Goal: Information Seeking & Learning: Learn about a topic

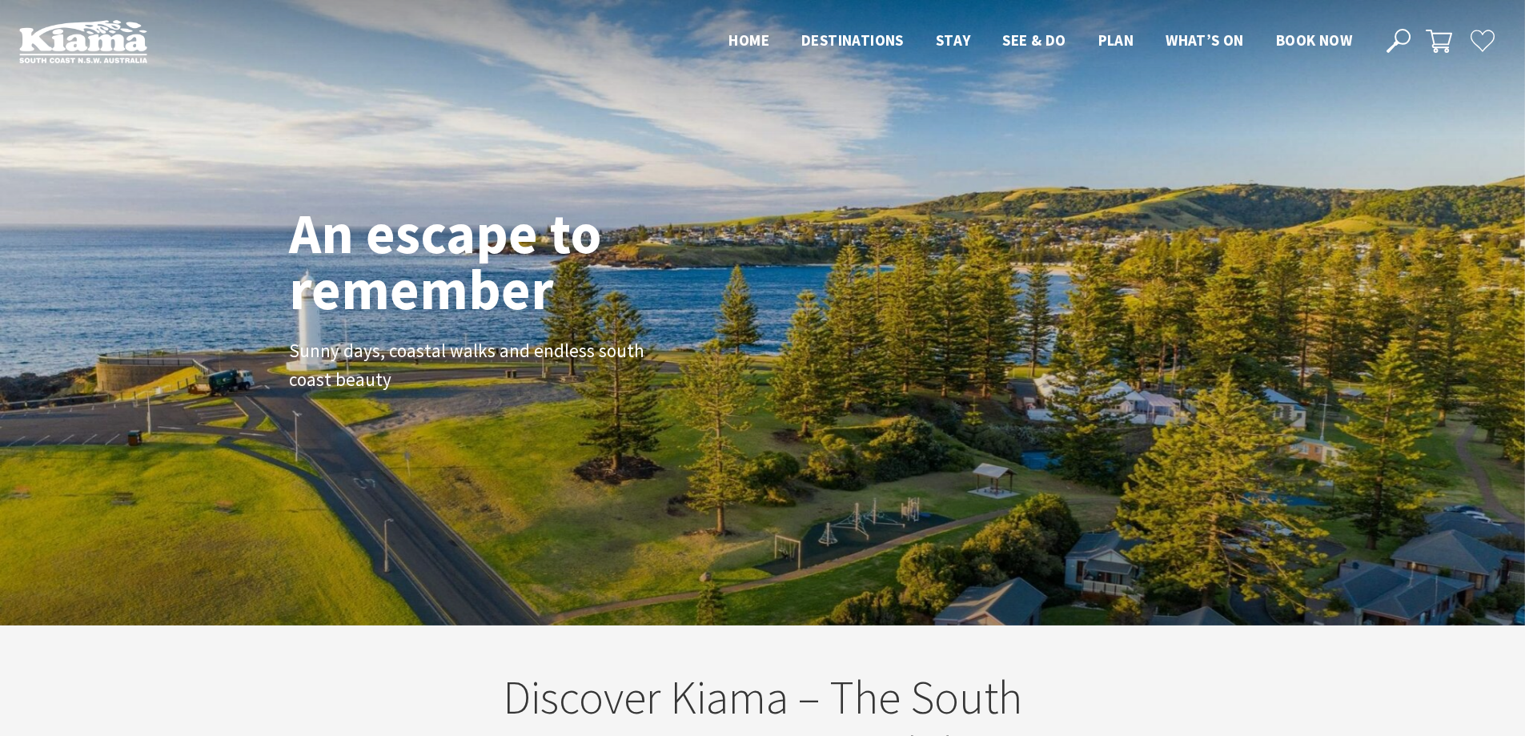
scroll to position [259, 1537]
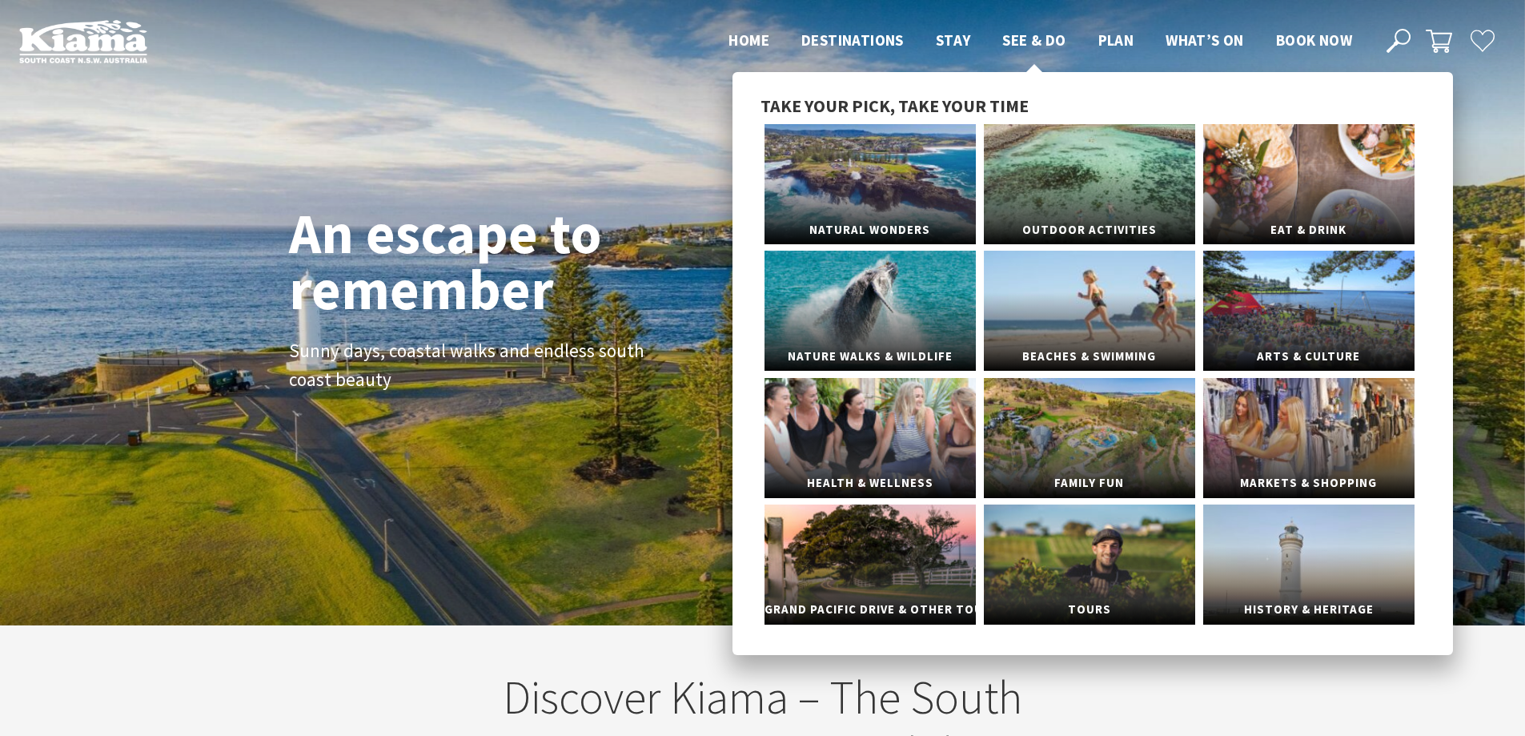
click at [1010, 40] on span "See & Do" at bounding box center [1033, 39] width 63 height 19
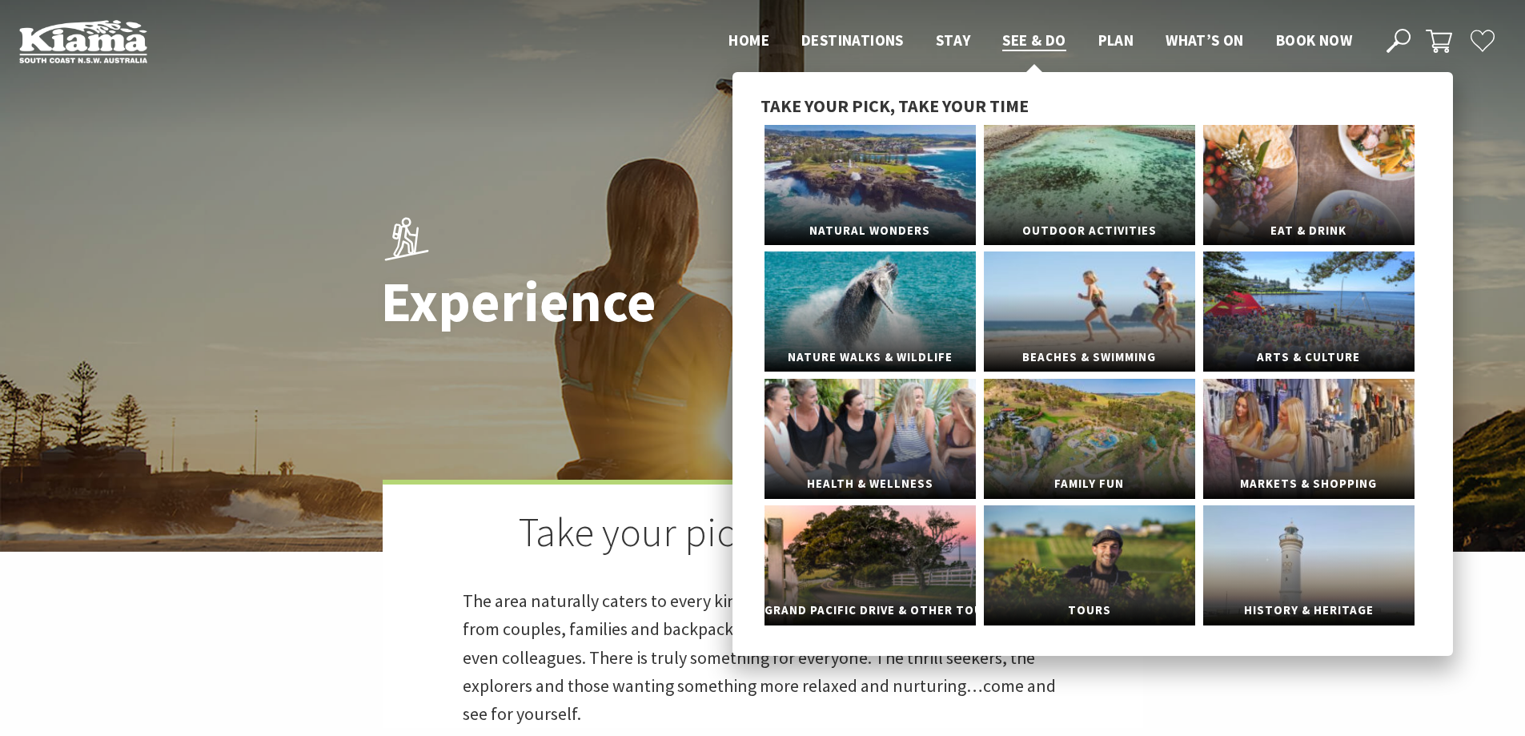
click at [1037, 45] on span "See & Do" at bounding box center [1033, 39] width 63 height 19
click at [1097, 289] on link "Beaches & Swimming" at bounding box center [1089, 311] width 211 height 120
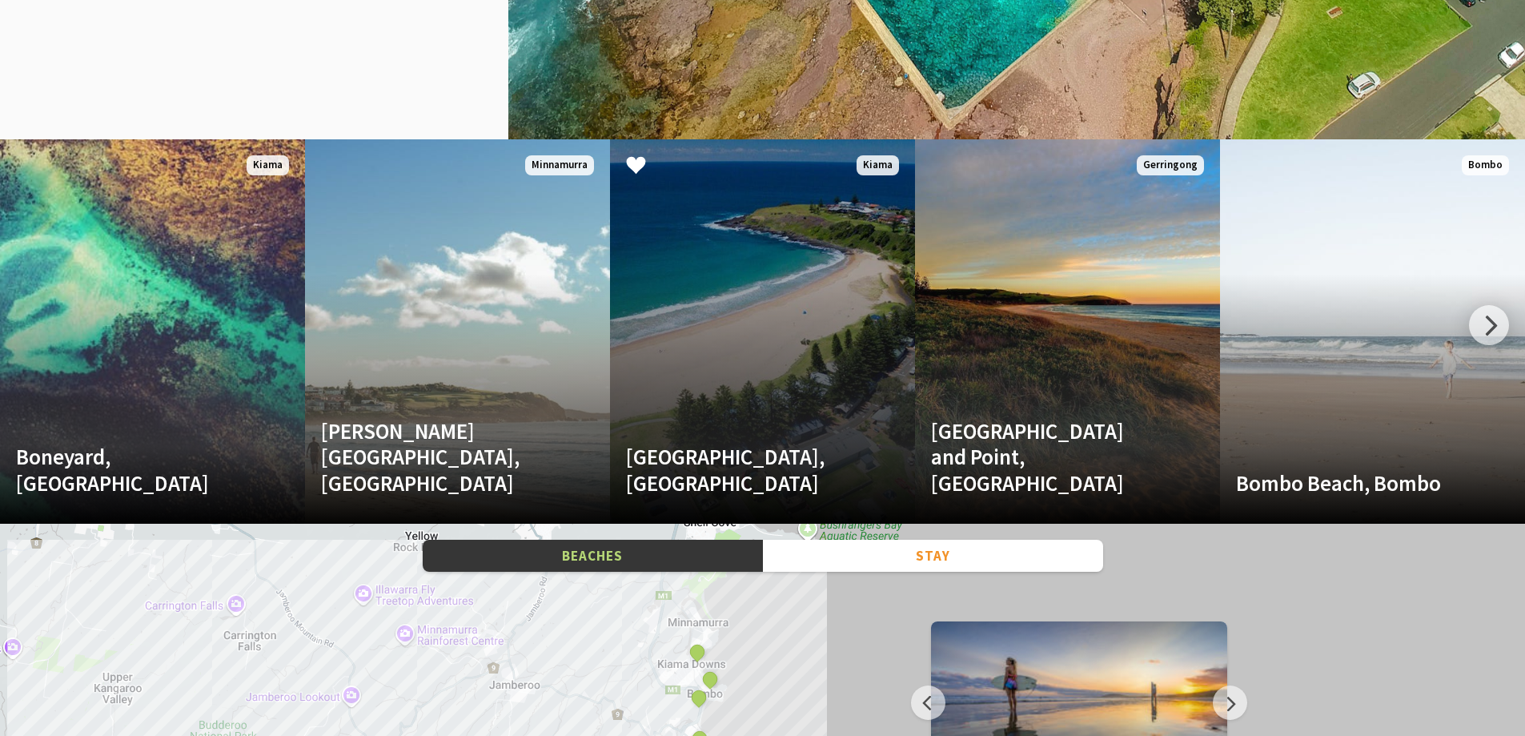
scroll to position [2002, 0]
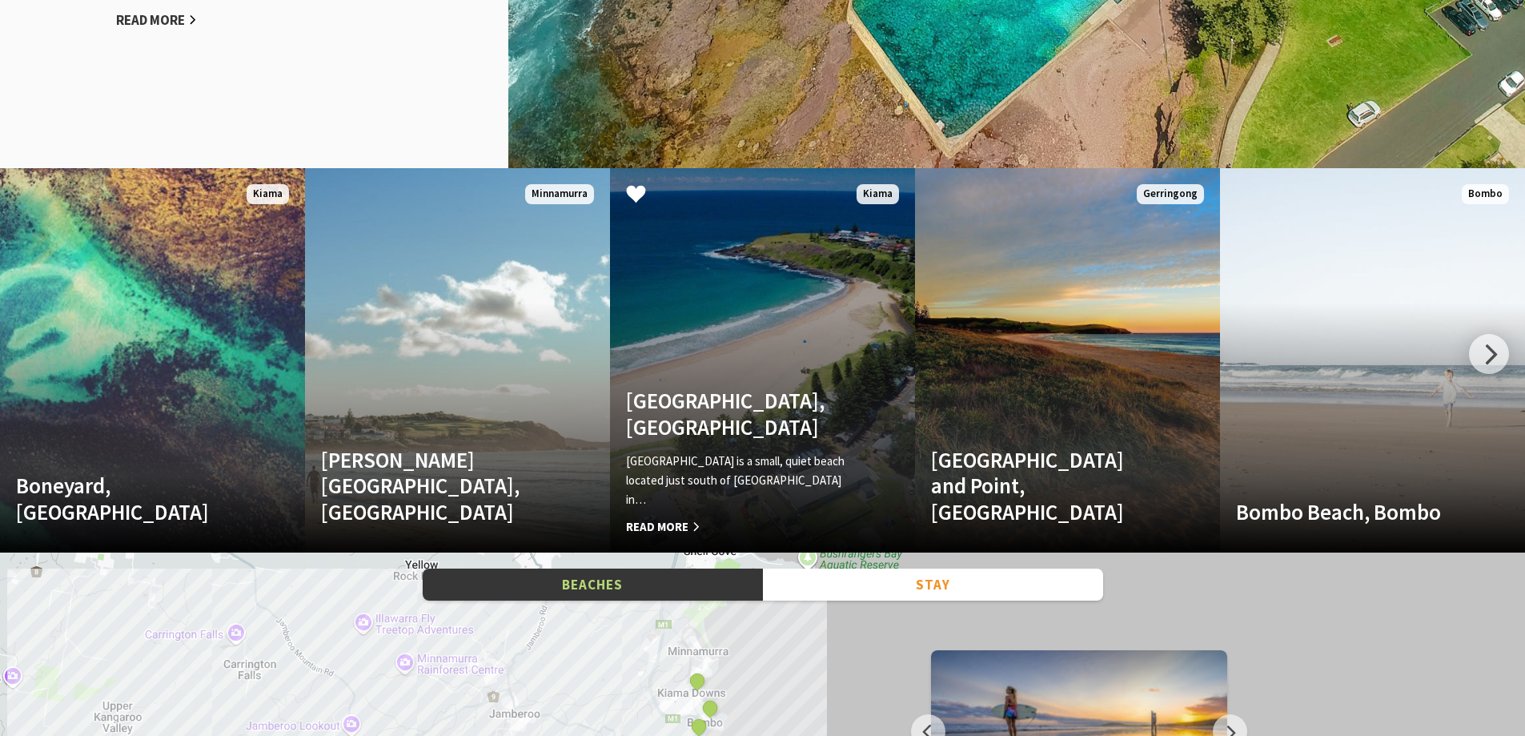
click at [716, 329] on link "Kendalls Beach, Kiama Kendalls Beach is a small, quiet beach located just south…" at bounding box center [762, 360] width 305 height 384
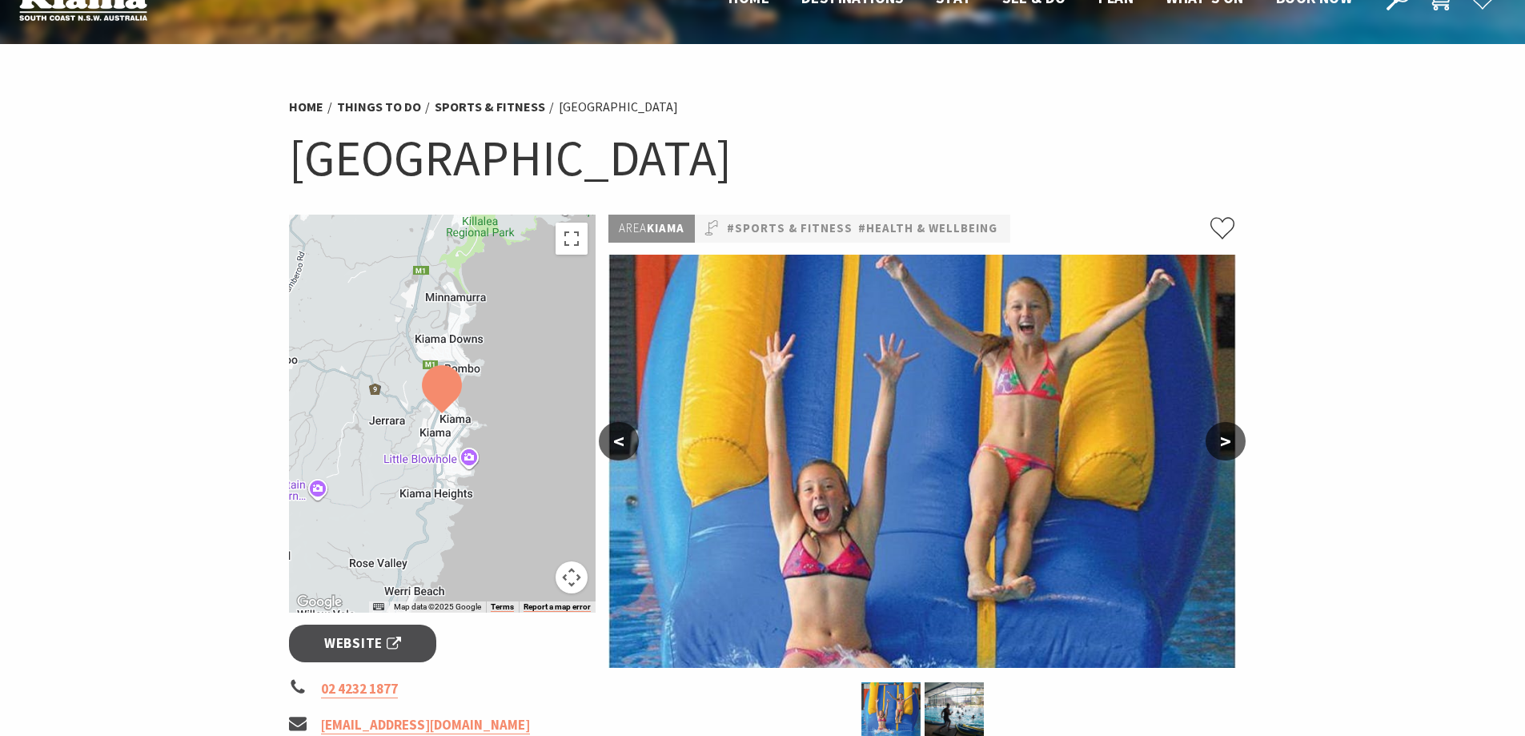
scroll to position [80, 0]
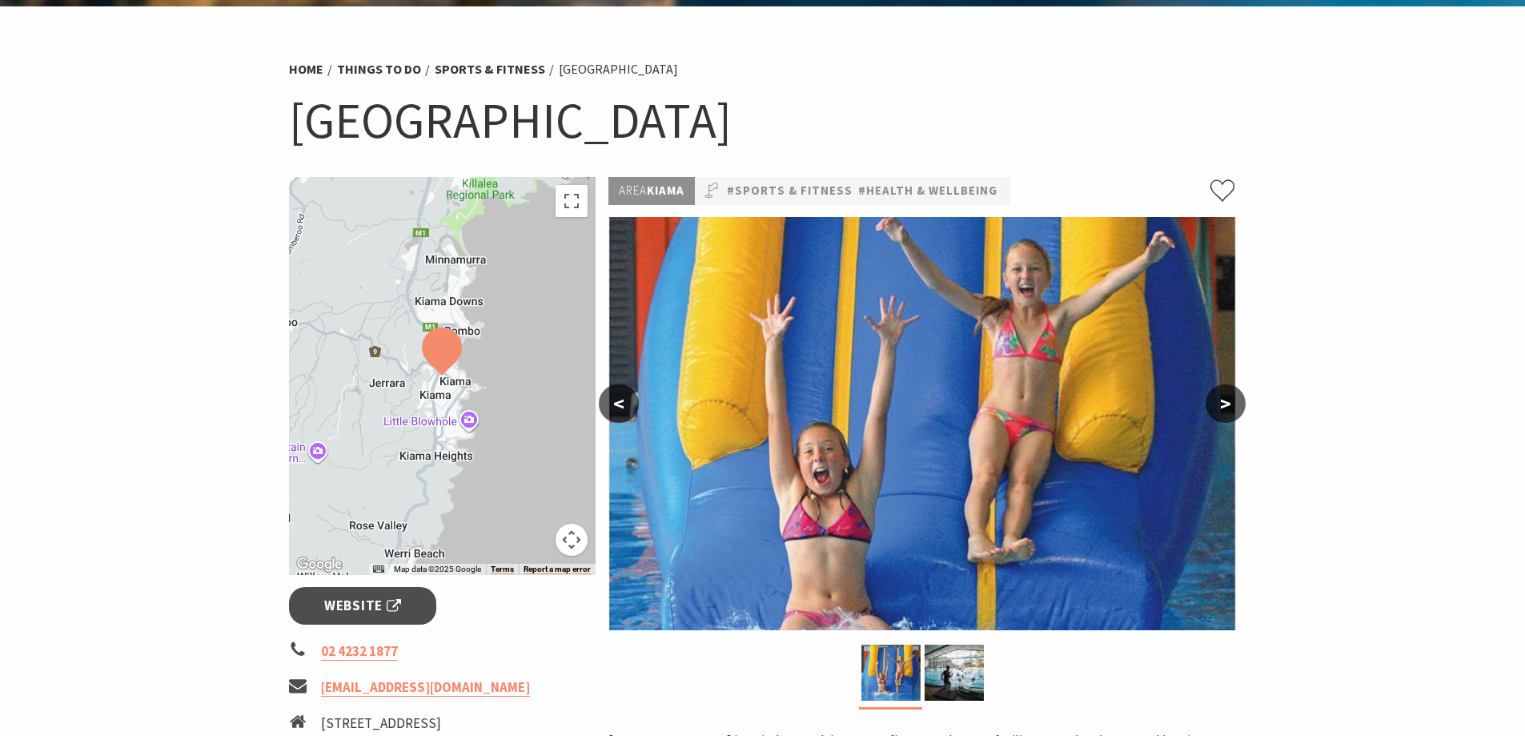
click at [1226, 408] on button ">" at bounding box center [1226, 403] width 40 height 38
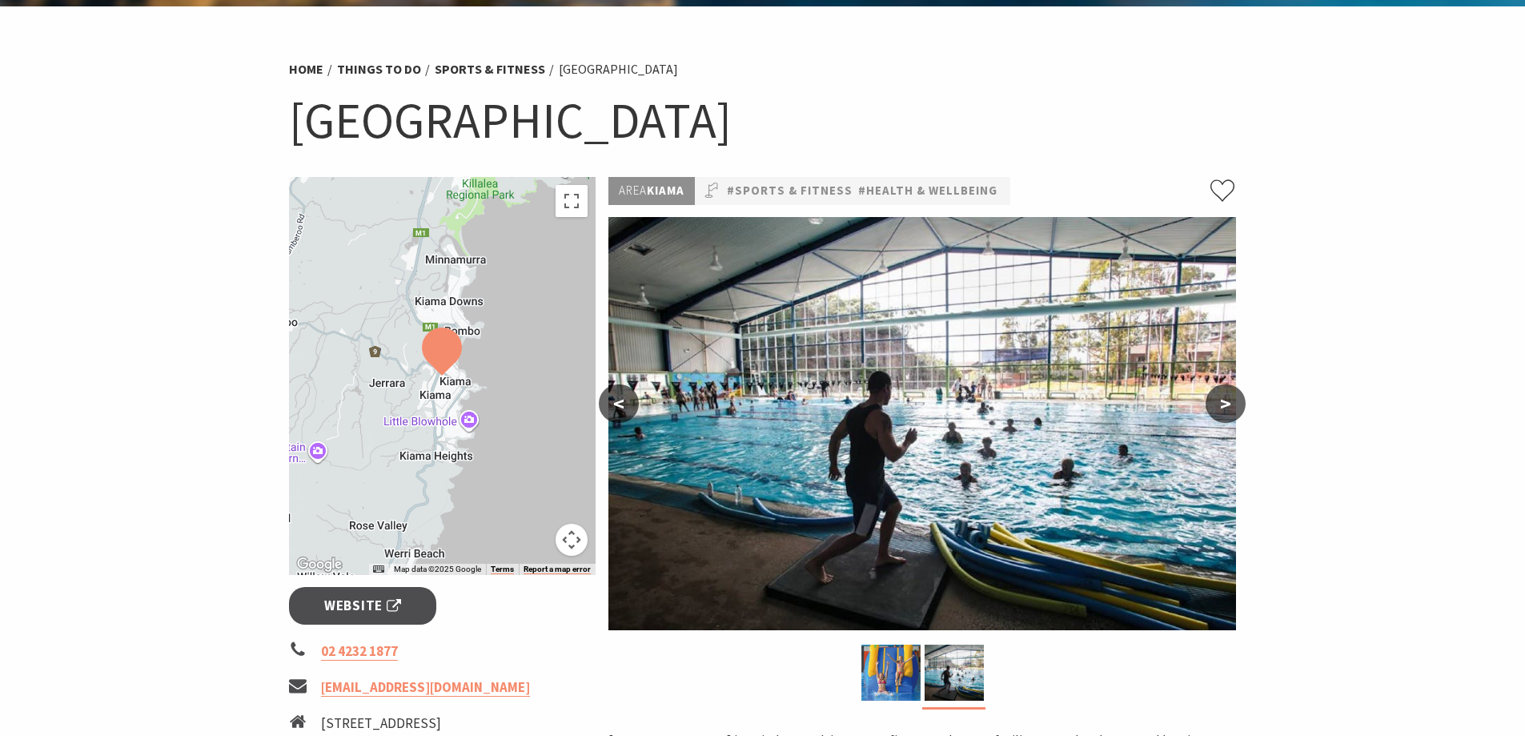
click at [1226, 408] on button ">" at bounding box center [1226, 403] width 40 height 38
click at [354, 600] on span "Website" at bounding box center [362, 606] width 77 height 22
click at [1211, 400] on button ">" at bounding box center [1226, 403] width 40 height 38
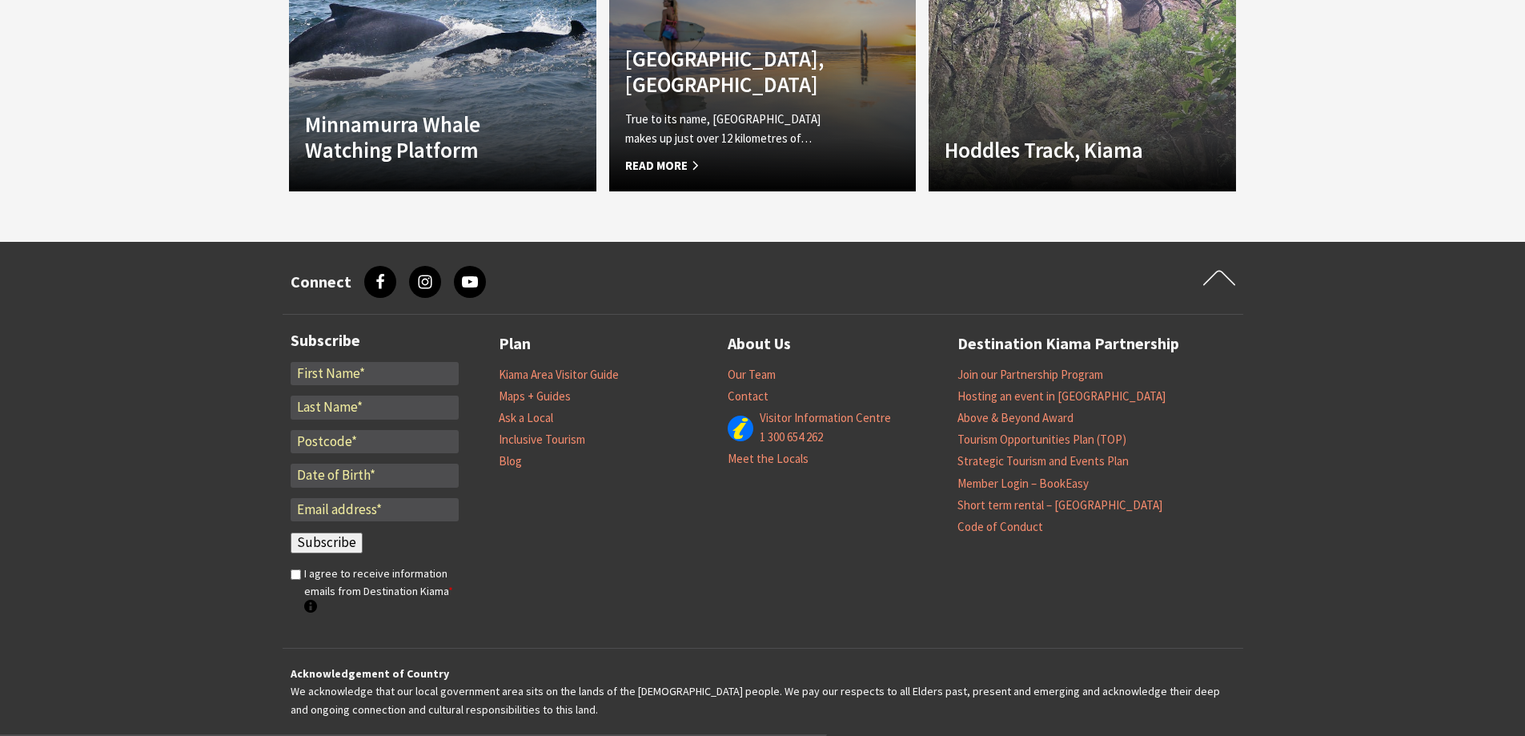
scroll to position [1521, 0]
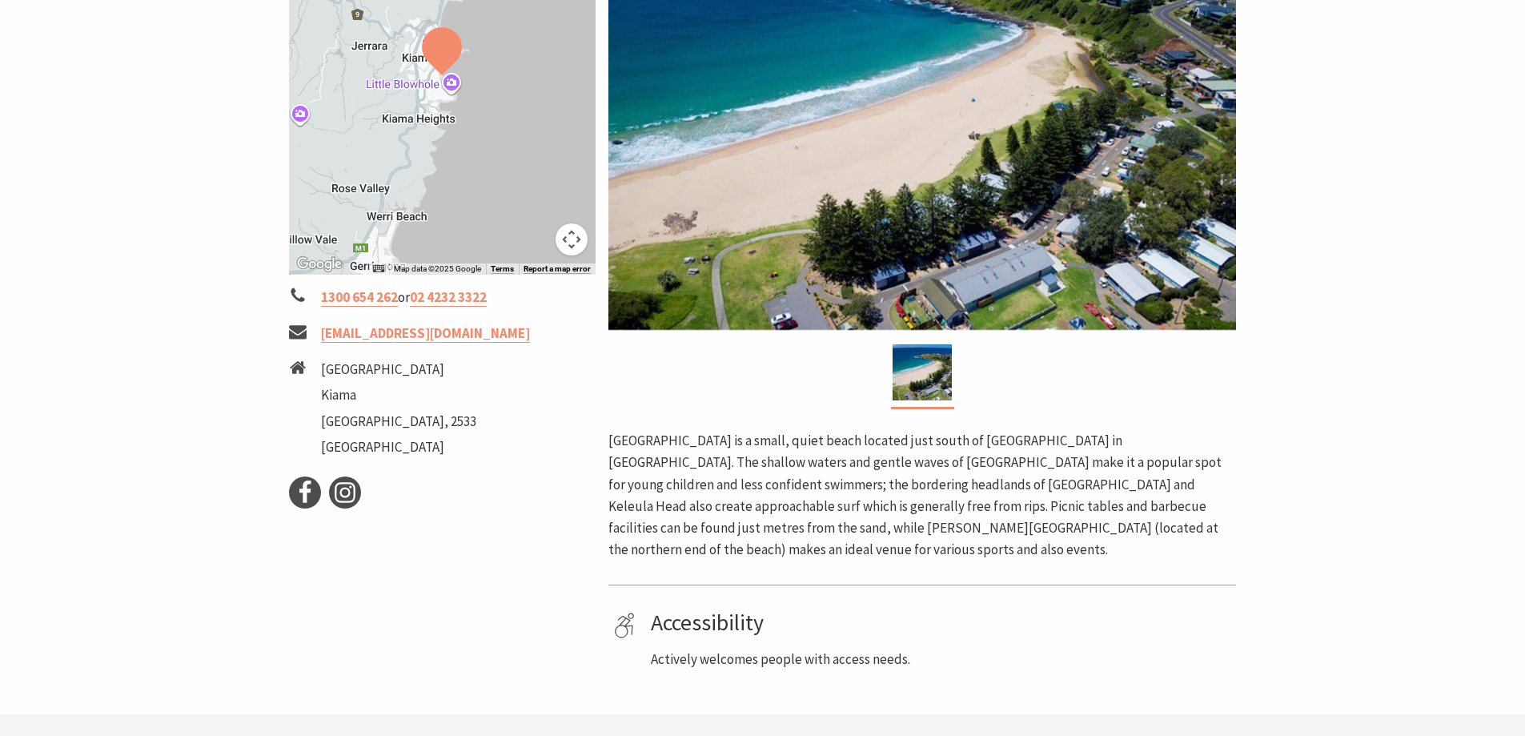
scroll to position [400, 0]
